Goal: Task Accomplishment & Management: Use online tool/utility

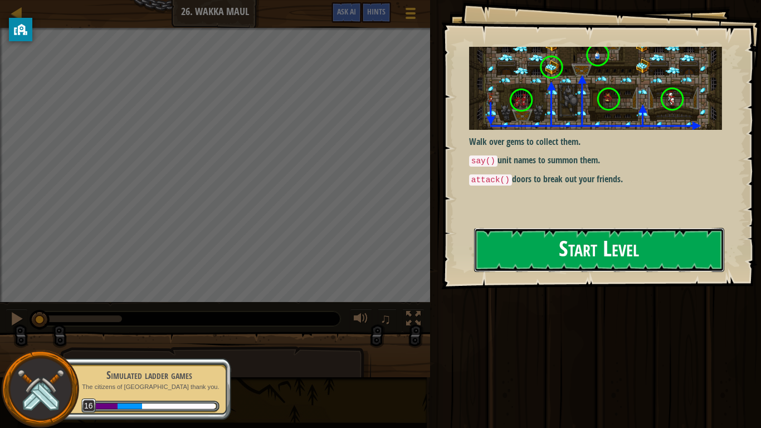
click at [514, 236] on button "Start Level" at bounding box center [599, 250] width 250 height 44
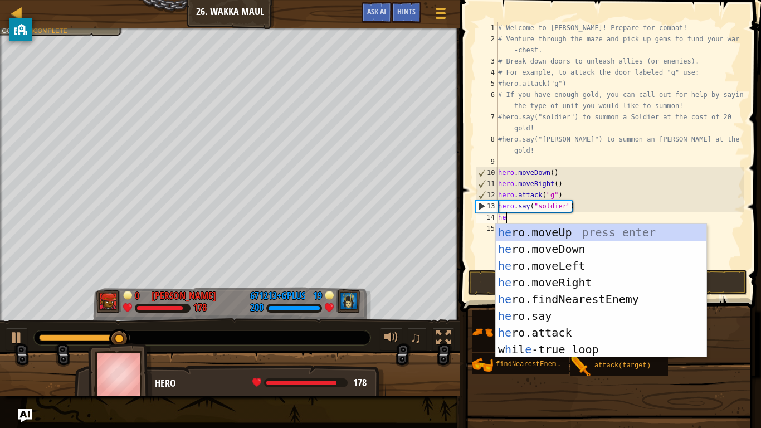
type textarea "her"
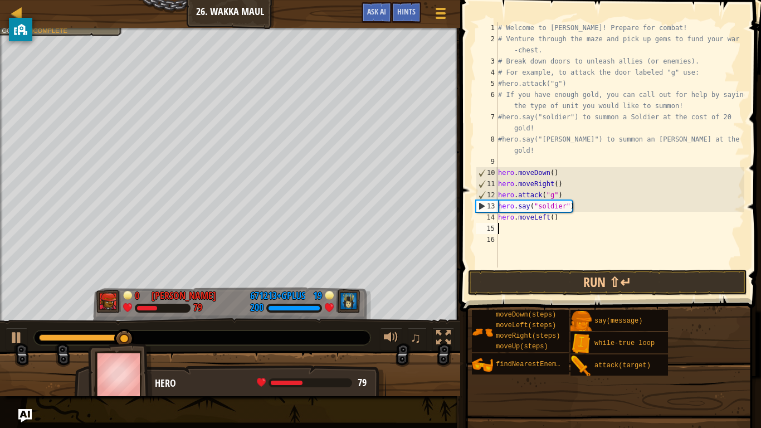
scroll to position [5, 0]
type textarea "hero.moveLeft(4)"
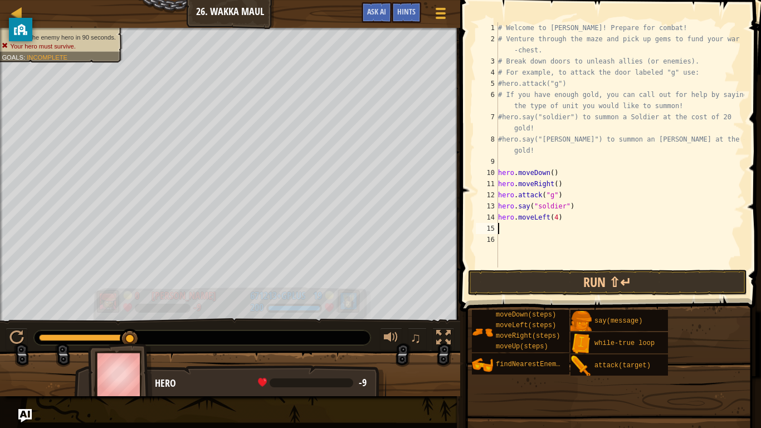
type textarea "h"
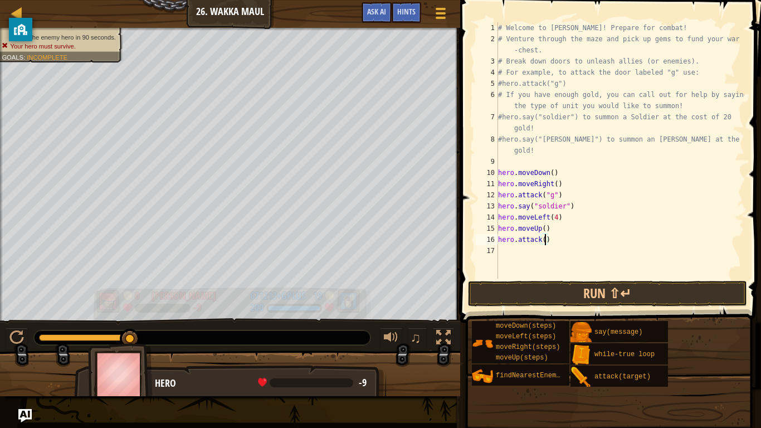
type textarea "hero.attack(h)"
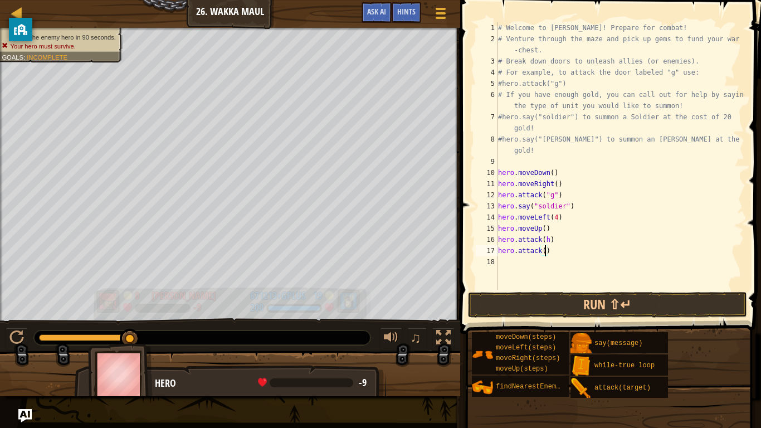
type textarea "hero.attack(i)"
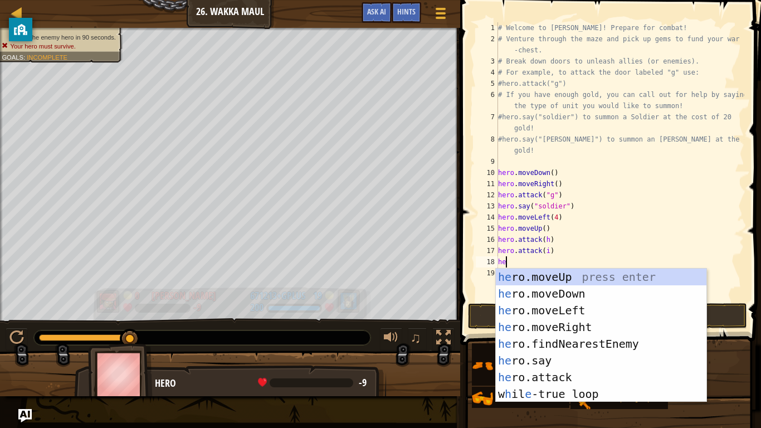
type textarea "her"
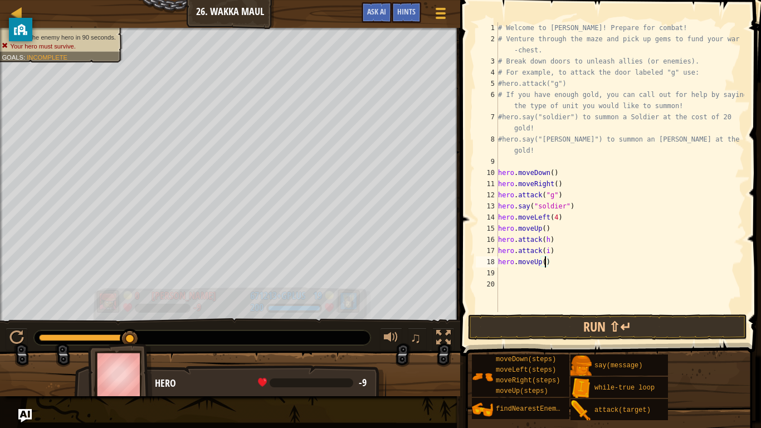
type textarea "hero.moveUp(e)"
type textarea "hero.moveUp(3)"
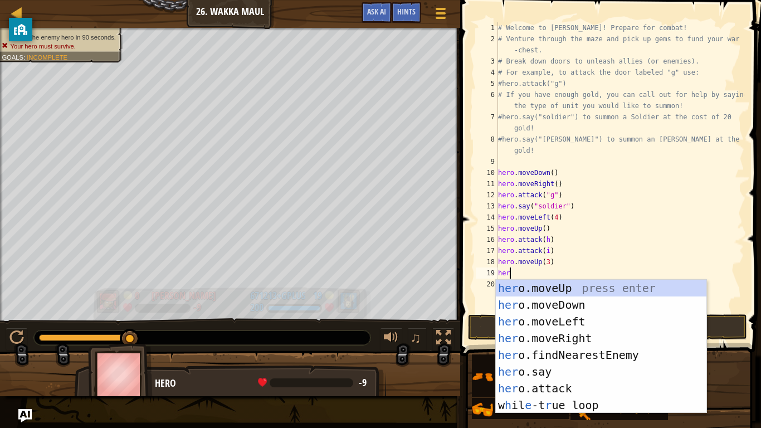
scroll to position [5, 1]
type textarea "h"
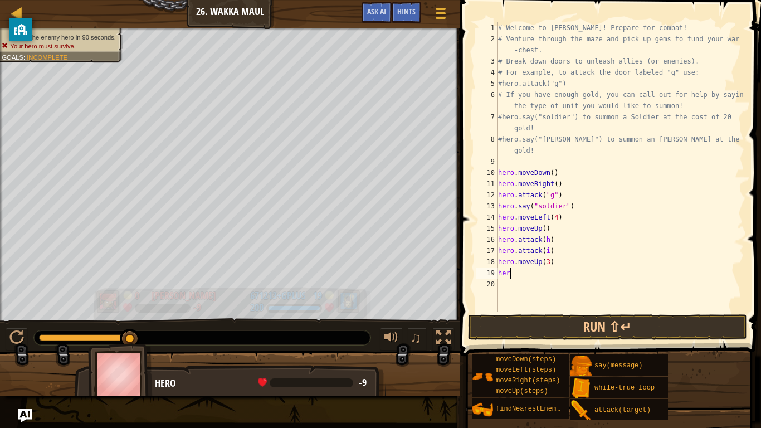
type textarea "h"
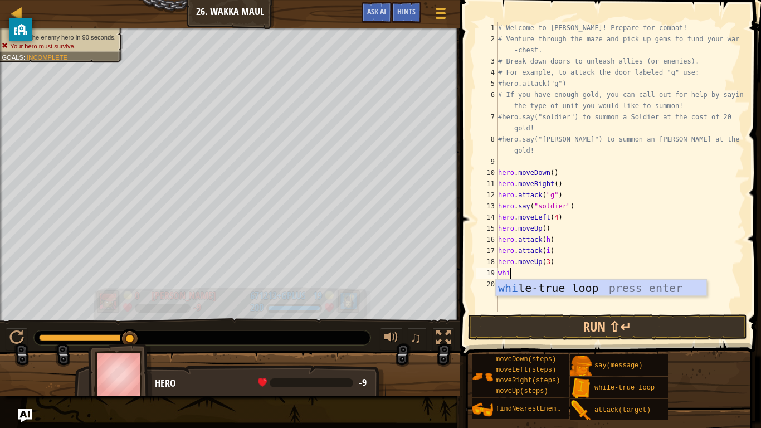
type textarea "whil"
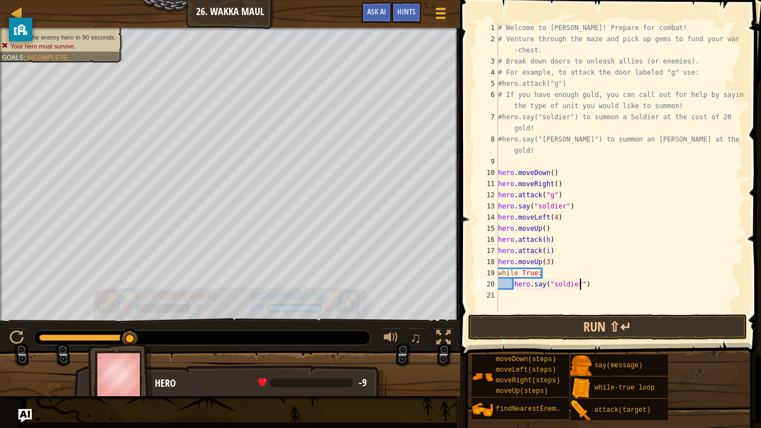
scroll to position [5, 12]
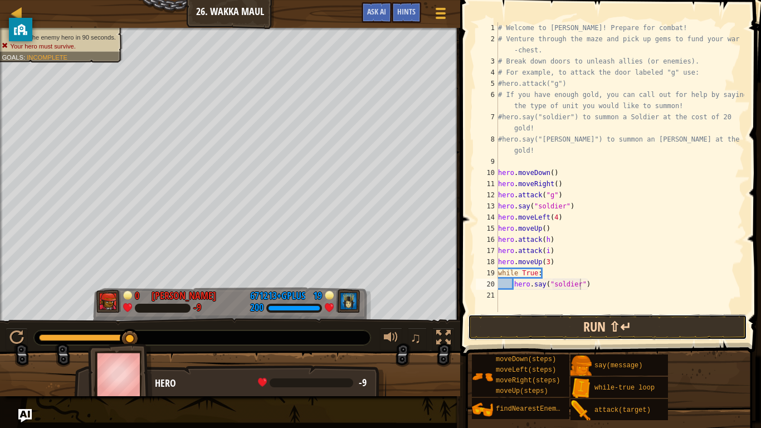
click at [581, 332] on button "Run ⇧↵" at bounding box center [607, 327] width 279 height 26
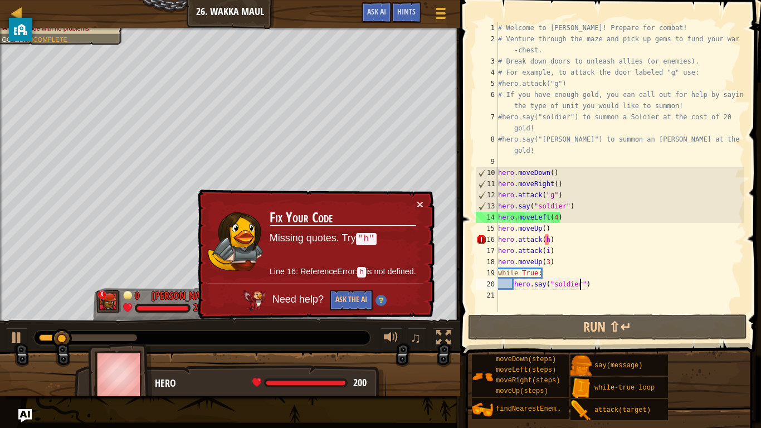
click at [544, 241] on div "# Welcome to [PERSON_NAME]! Prepare for combat! # Venture through the maze and …" at bounding box center [620, 178] width 248 height 312
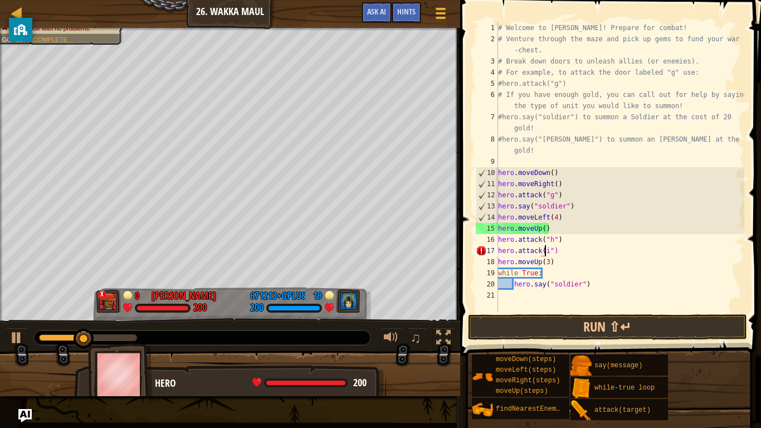
scroll to position [5, 7]
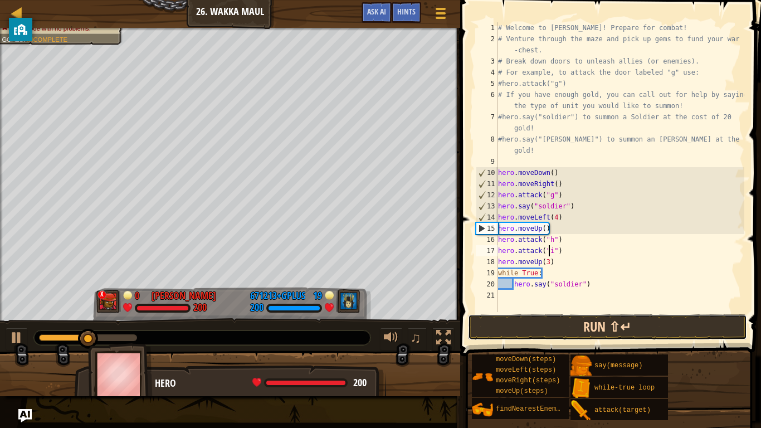
click at [548, 318] on button "Run ⇧↵" at bounding box center [607, 327] width 279 height 26
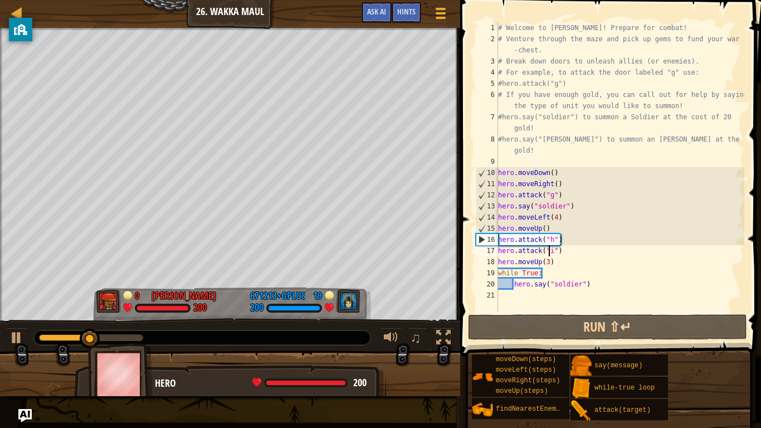
click at [547, 217] on div "# Welcome to [PERSON_NAME]! Prepare for combat! # Venture through the maze and …" at bounding box center [620, 178] width 248 height 312
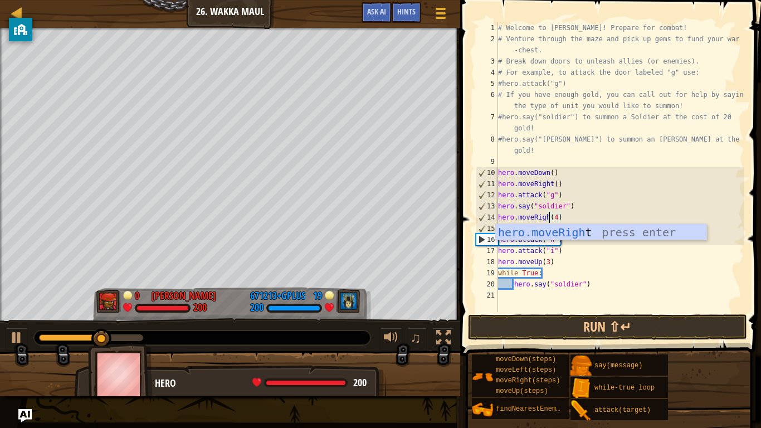
scroll to position [5, 8]
click at [561, 335] on button "Run ⇧↵" at bounding box center [607, 327] width 279 height 26
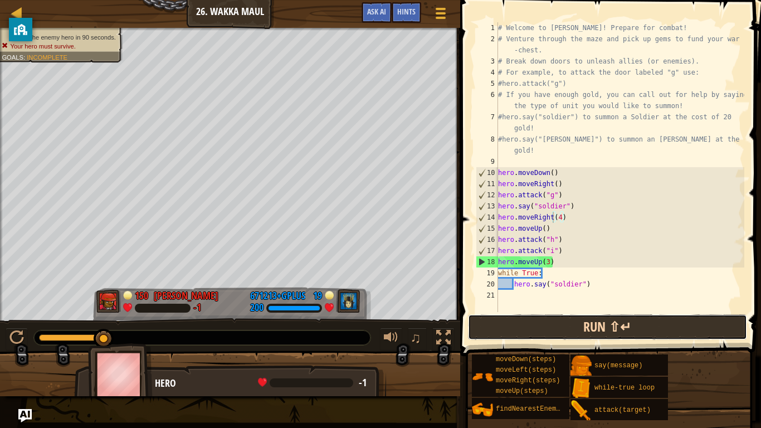
click at [562, 332] on button "Run ⇧↵" at bounding box center [607, 327] width 279 height 26
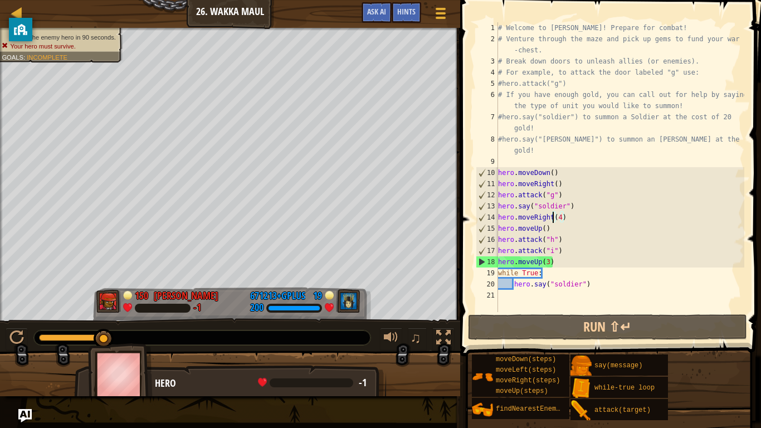
click at [561, 263] on div "# Welcome to [PERSON_NAME]! Prepare for combat! # Venture through the maze and …" at bounding box center [620, 178] width 248 height 312
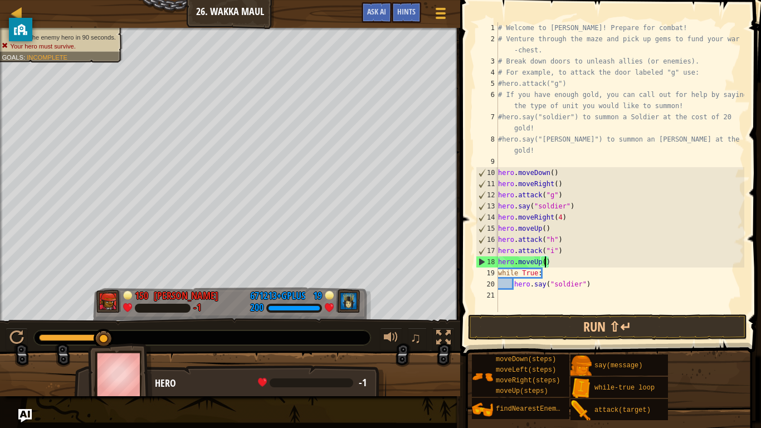
scroll to position [5, 7]
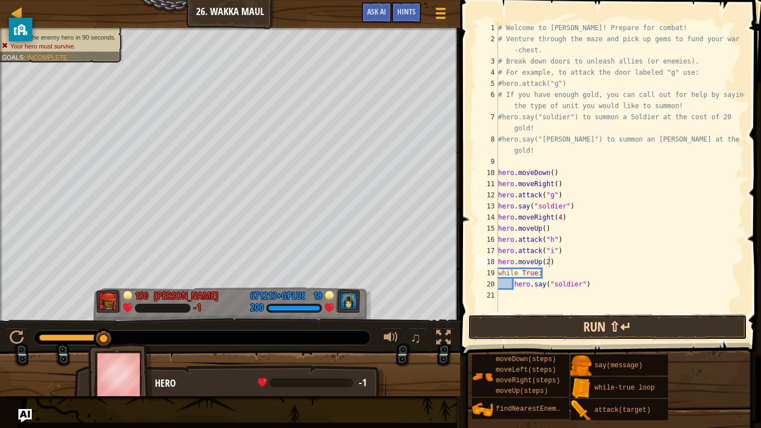
click at [551, 329] on button "Run ⇧↵" at bounding box center [607, 327] width 279 height 26
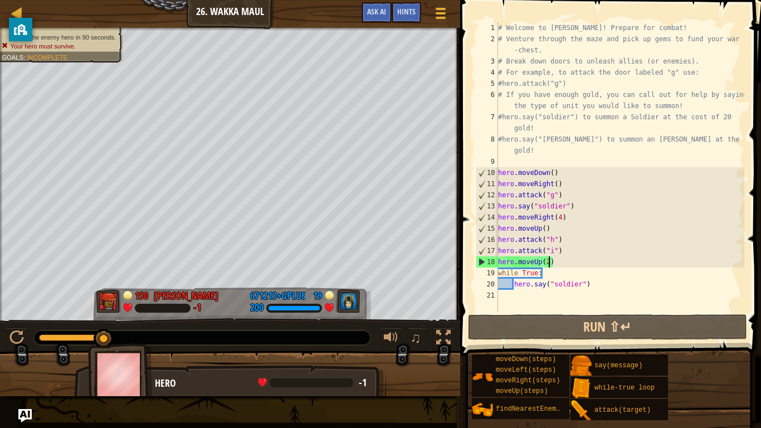
scroll to position [5, 7]
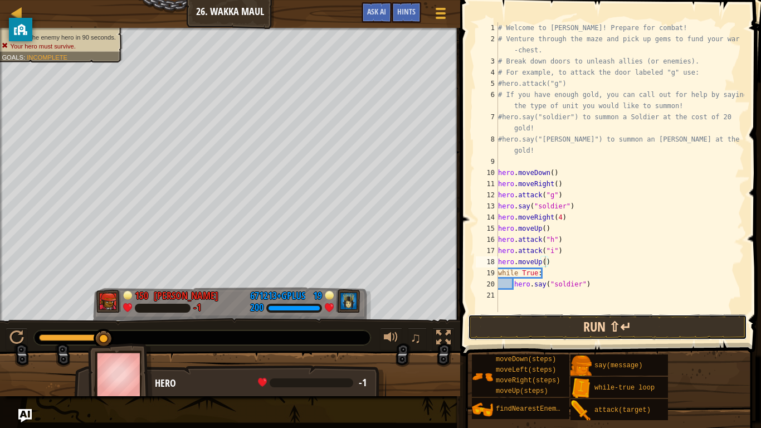
click at [557, 326] on button "Run ⇧↵" at bounding box center [607, 327] width 279 height 26
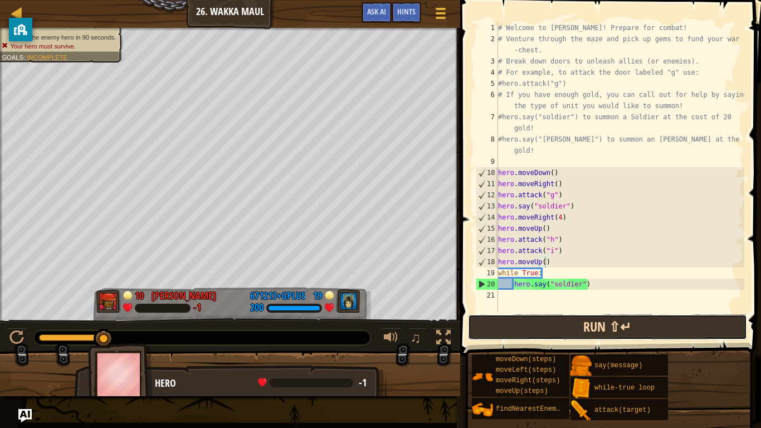
click at [557, 326] on button "Run ⇧↵" at bounding box center [607, 327] width 279 height 26
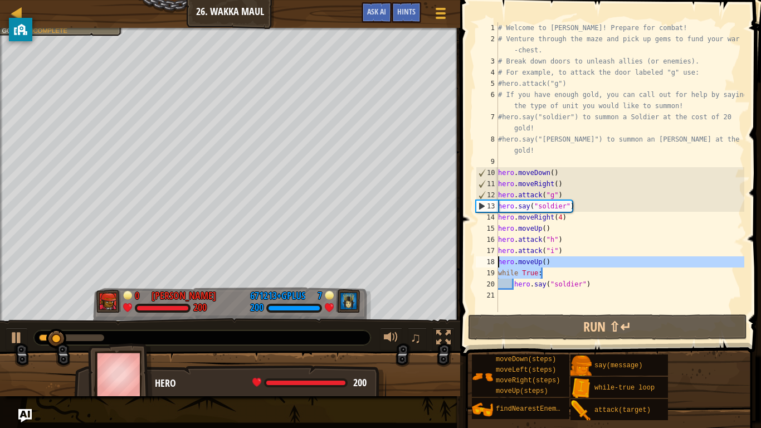
drag, startPoint x: 557, startPoint y: 269, endPoint x: 490, endPoint y: 259, distance: 67.6
click at [490, 259] on div "hero.moveUp() 1 2 3 4 5 6 7 8 9 10 11 12 13 14 15 16 17 18 19 20 21 # Welcome t…" at bounding box center [609, 167] width 271 height 290
click at [548, 266] on div "# Welcome to [PERSON_NAME]! Prepare for combat! # Venture through the maze and …" at bounding box center [620, 167] width 248 height 290
type textarea "hero.moveUp()"
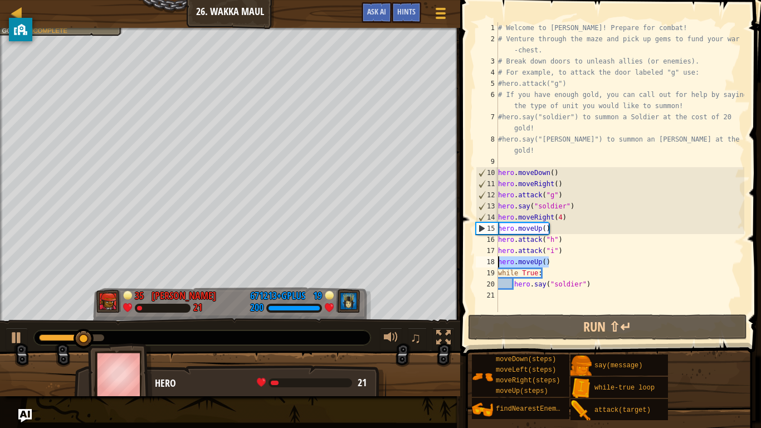
drag, startPoint x: 553, startPoint y: 261, endPoint x: 496, endPoint y: 259, distance: 56.9
click at [496, 259] on div "hero.moveUp() 1 2 3 4 5 6 7 8 9 10 11 12 13 14 15 16 17 18 19 20 21 # Welcome t…" at bounding box center [609, 167] width 271 height 290
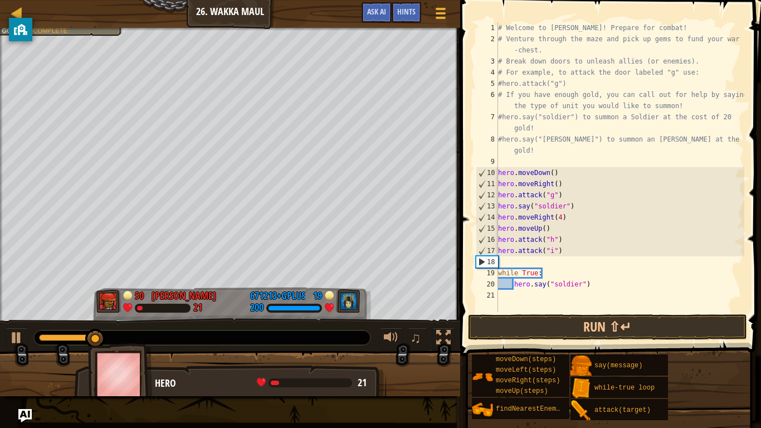
scroll to position [5, 0]
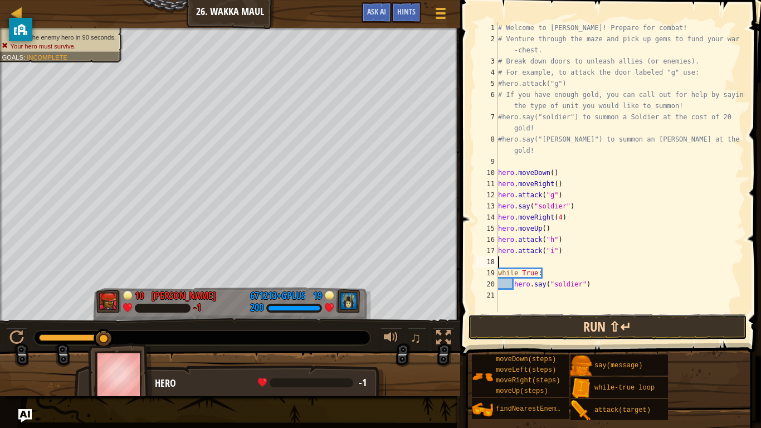
click at [590, 329] on button "Run ⇧↵" at bounding box center [607, 327] width 279 height 26
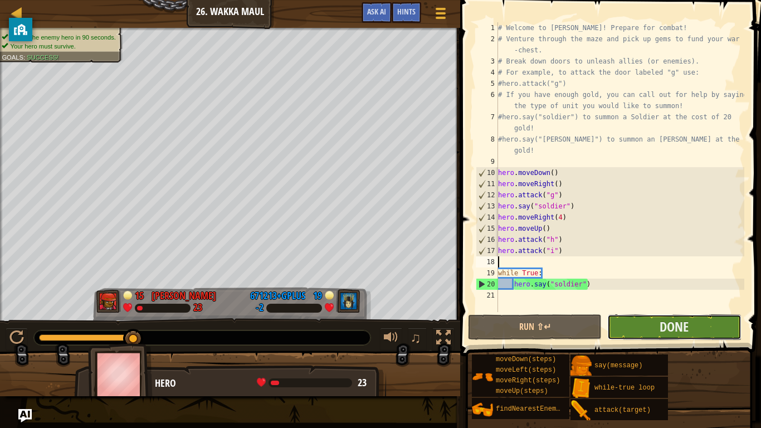
click at [645, 319] on button "Done" at bounding box center [674, 327] width 134 height 26
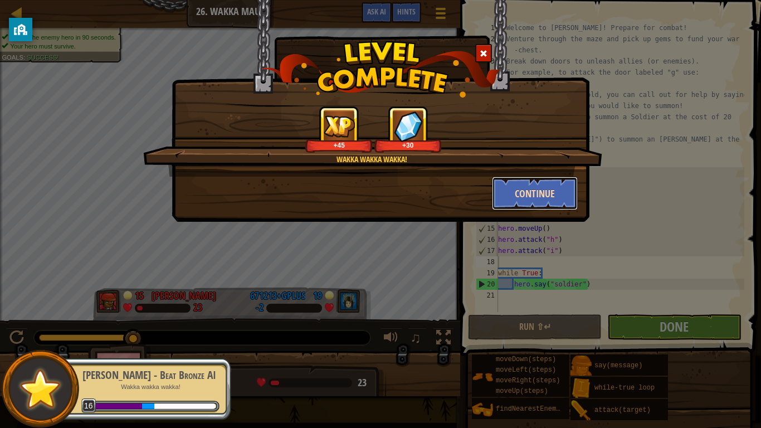
click at [543, 186] on button "Continue" at bounding box center [535, 193] width 86 height 33
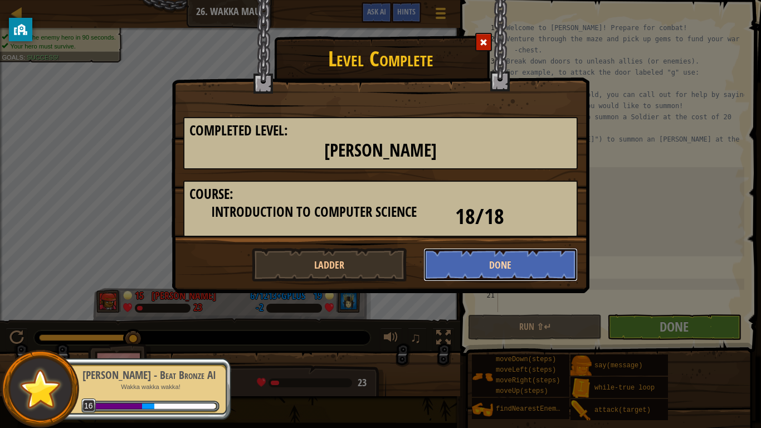
click at [487, 275] on button "Done" at bounding box center [500, 264] width 155 height 33
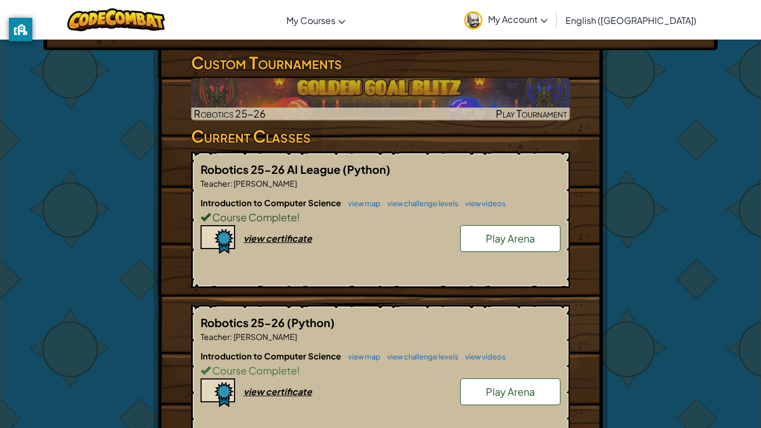
scroll to position [187, 0]
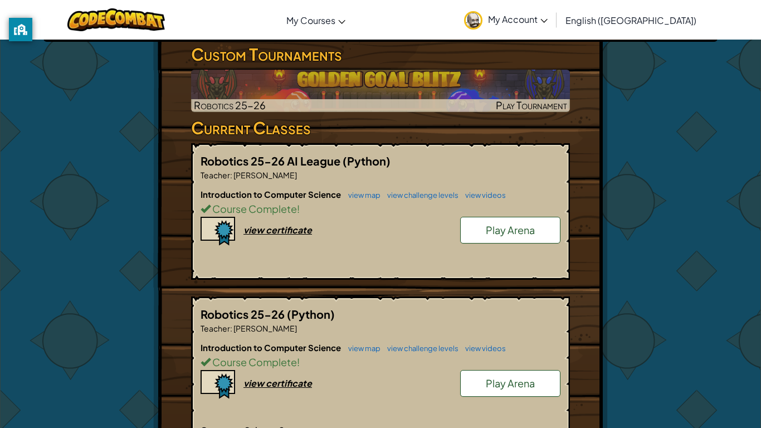
click at [501, 228] on span "Play Arena" at bounding box center [510, 229] width 49 height 13
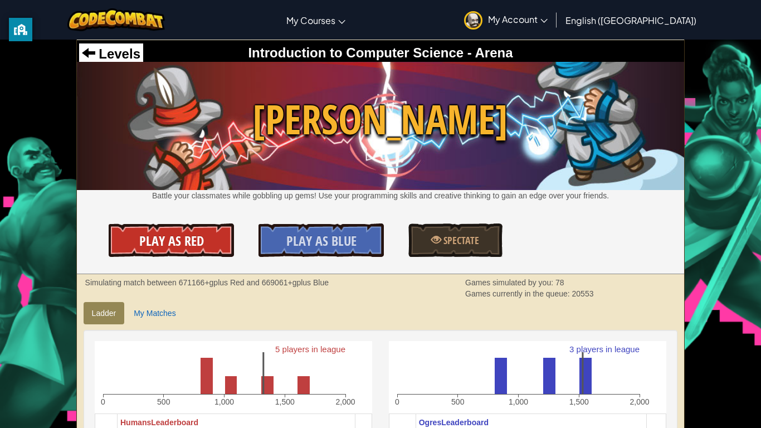
click at [192, 238] on span "Play As Red" at bounding box center [171, 241] width 65 height 18
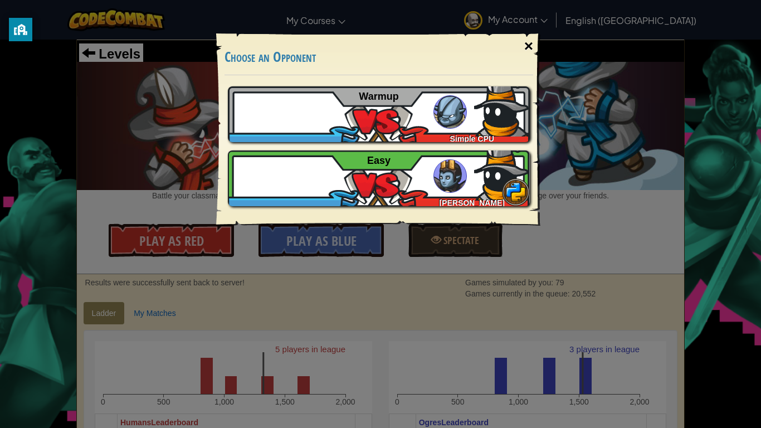
click at [534, 49] on div "×" at bounding box center [529, 46] width 26 height 32
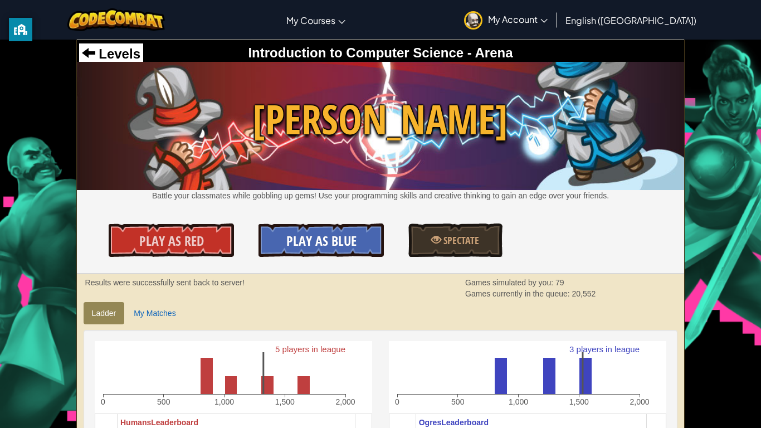
click at [371, 231] on link "Play As Blue" at bounding box center [321, 239] width 125 height 33
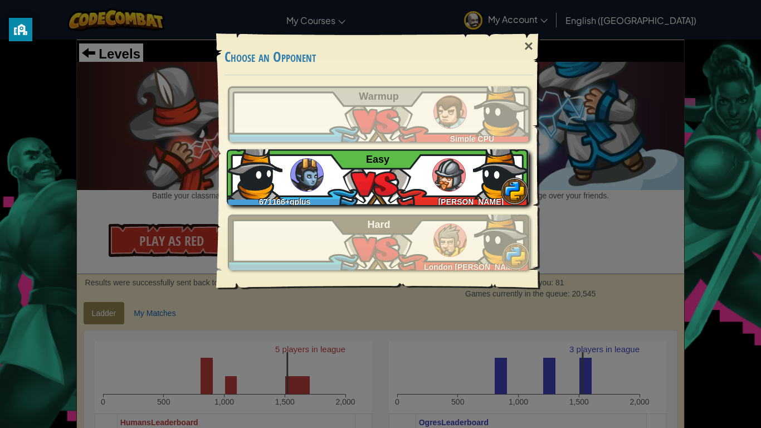
click at [454, 162] on img at bounding box center [448, 174] width 33 height 33
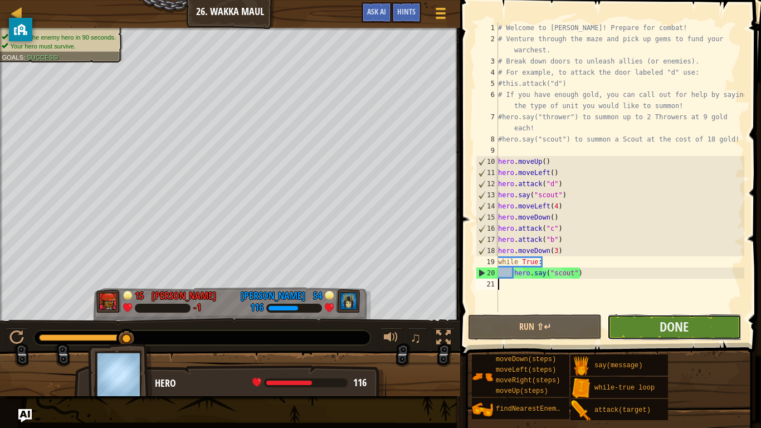
click at [705, 326] on button "Done" at bounding box center [674, 327] width 134 height 26
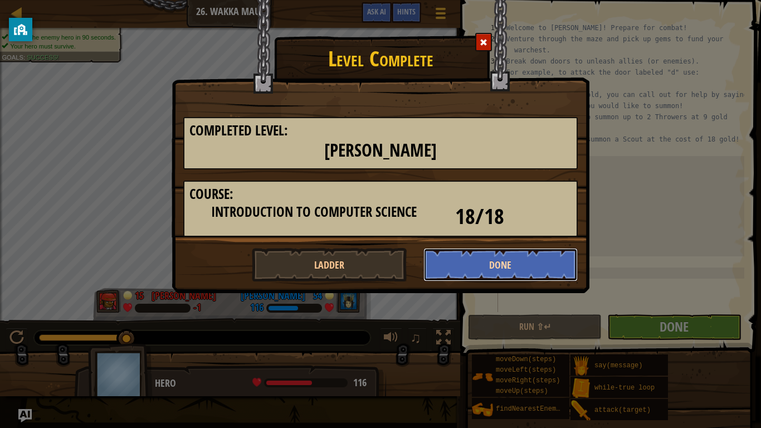
click at [465, 262] on button "Done" at bounding box center [500, 264] width 155 height 33
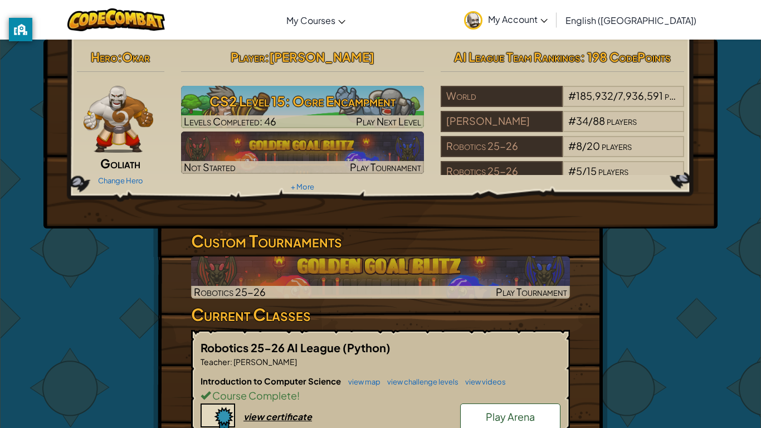
click at [480, 404] on link "Play Arena" at bounding box center [510, 416] width 100 height 27
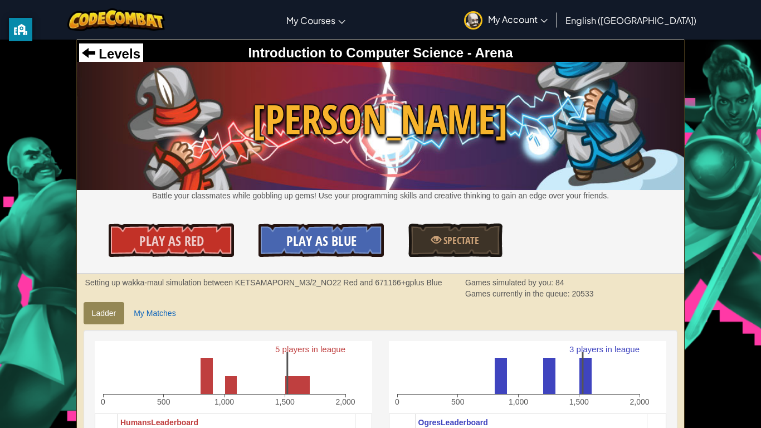
click at [358, 243] on link "Play As Blue" at bounding box center [321, 239] width 125 height 33
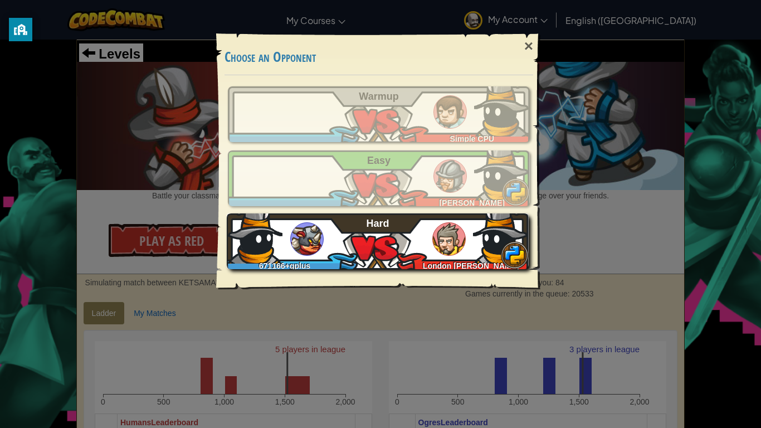
click at [397, 230] on div "671166+gplus London Carroll Hard" at bounding box center [378, 241] width 302 height 56
